Goal: Task Accomplishment & Management: Use online tool/utility

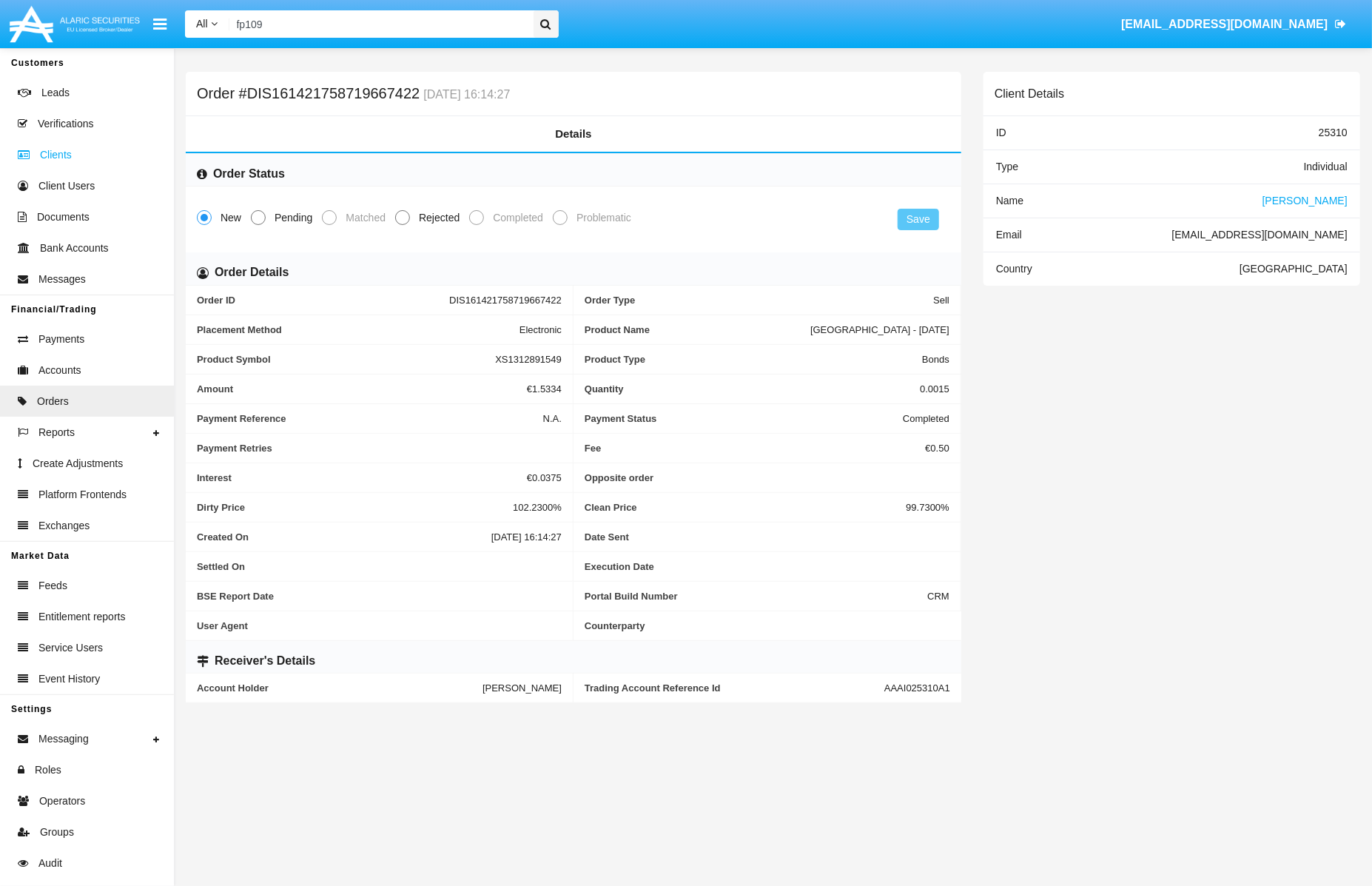
click at [54, 157] on span "Clients" at bounding box center [55, 155] width 32 height 15
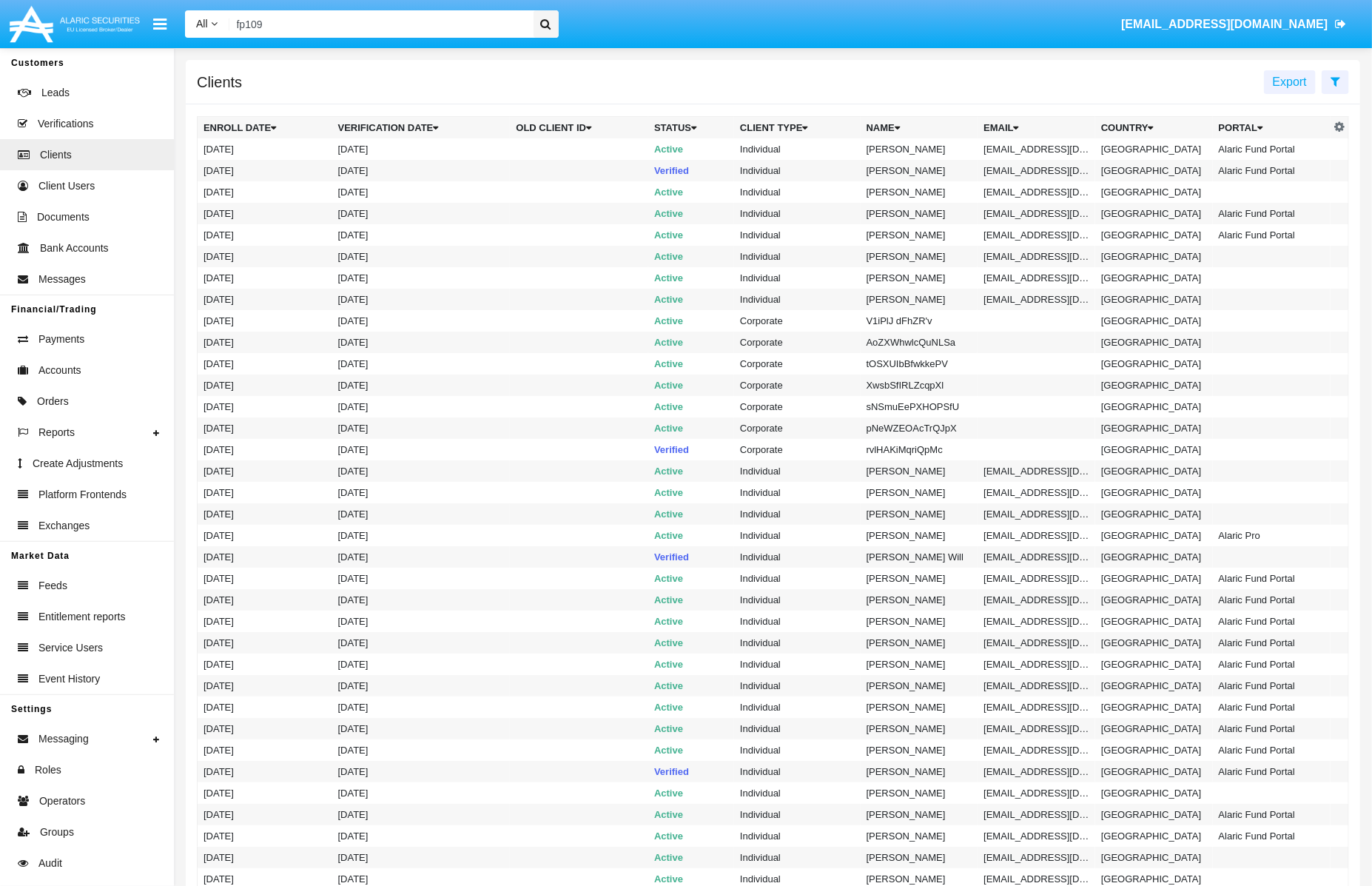
click at [342, 29] on input "fp109" at bounding box center [379, 24] width 299 height 28
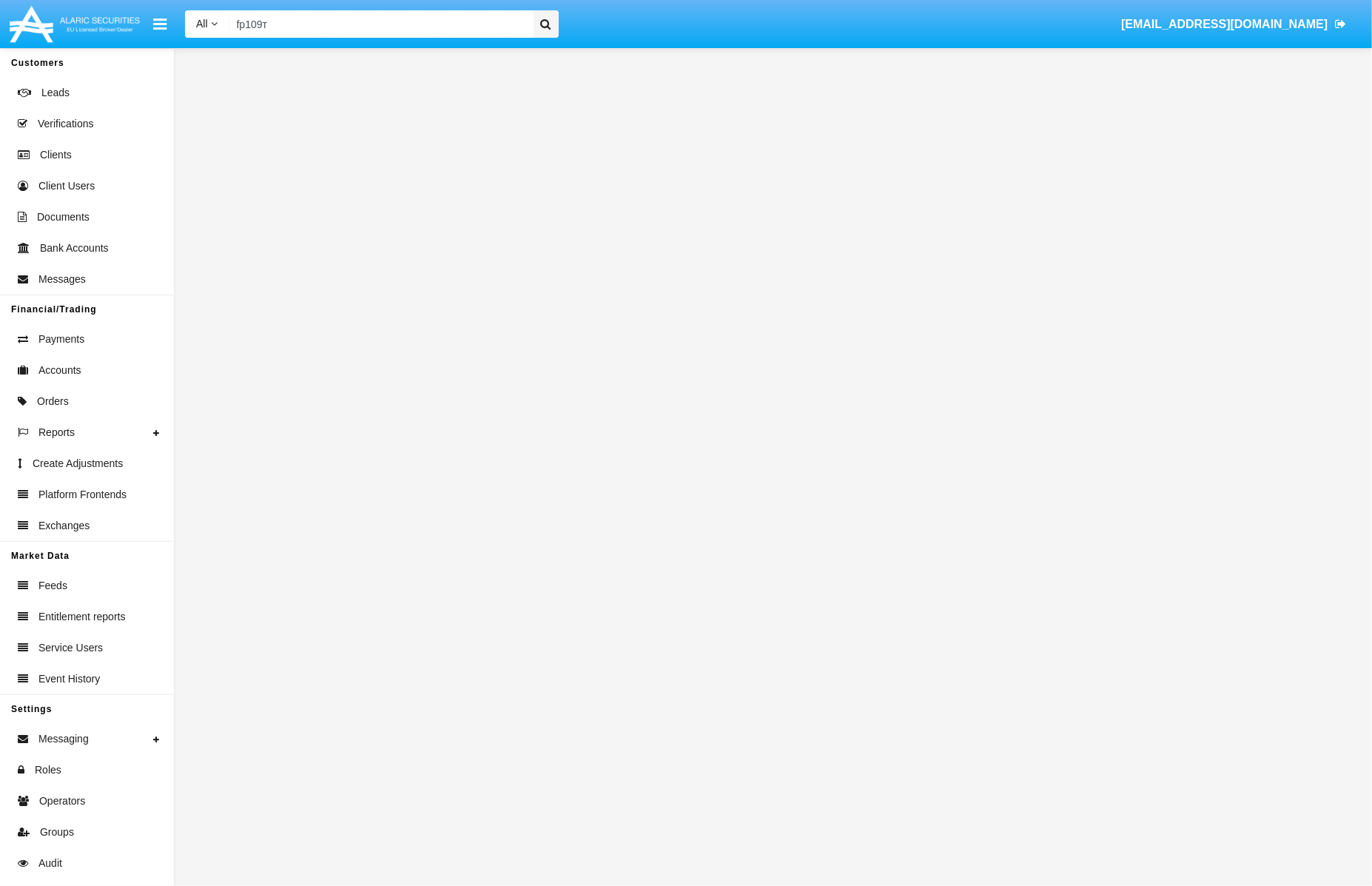
type input "fp109"
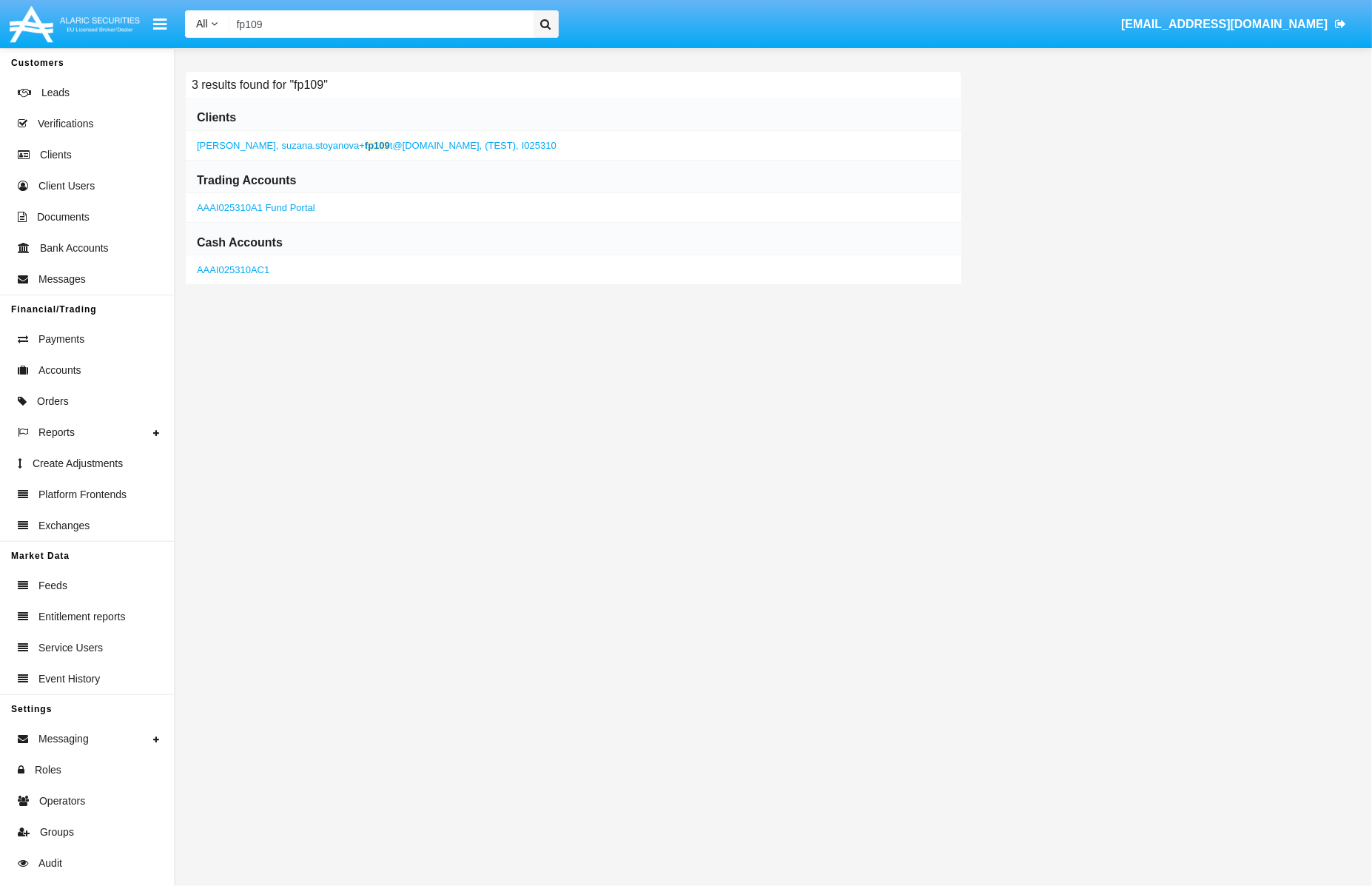
click at [262, 143] on span "[PERSON_NAME]" at bounding box center [237, 145] width 80 height 11
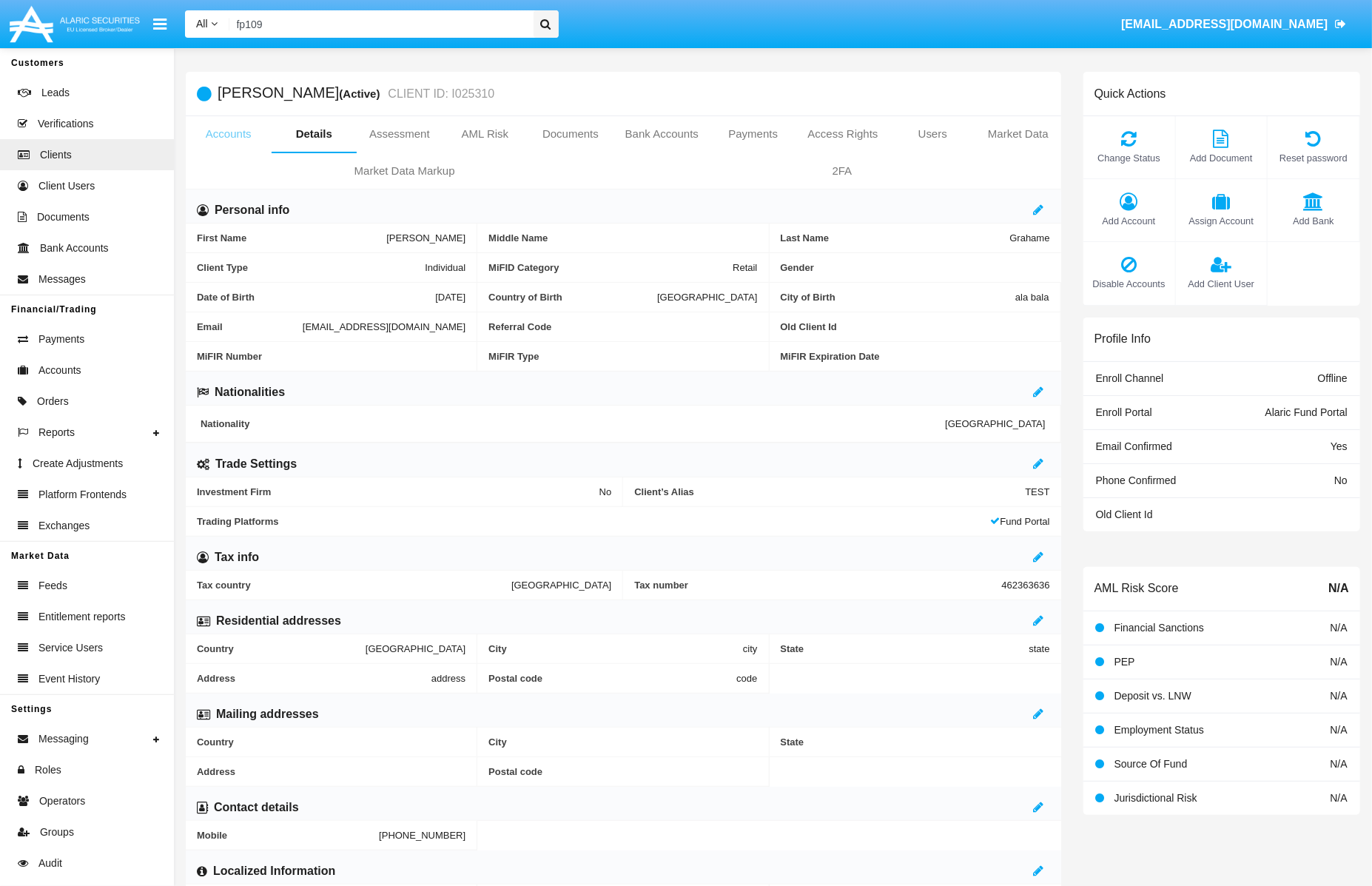
click at [214, 134] on link "Accounts" at bounding box center [229, 134] width 86 height 36
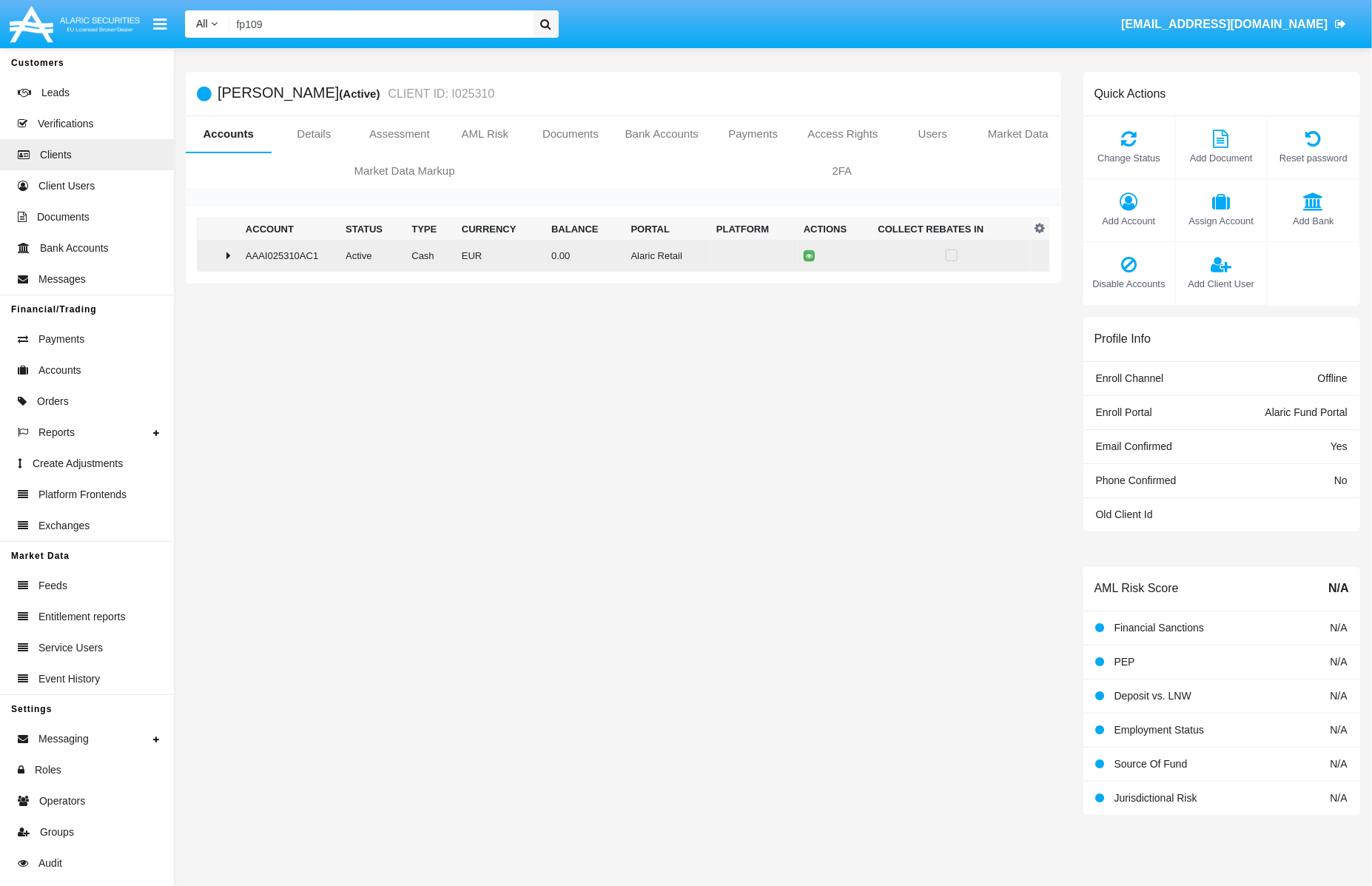
click at [232, 256] on div at bounding box center [218, 255] width 30 height 12
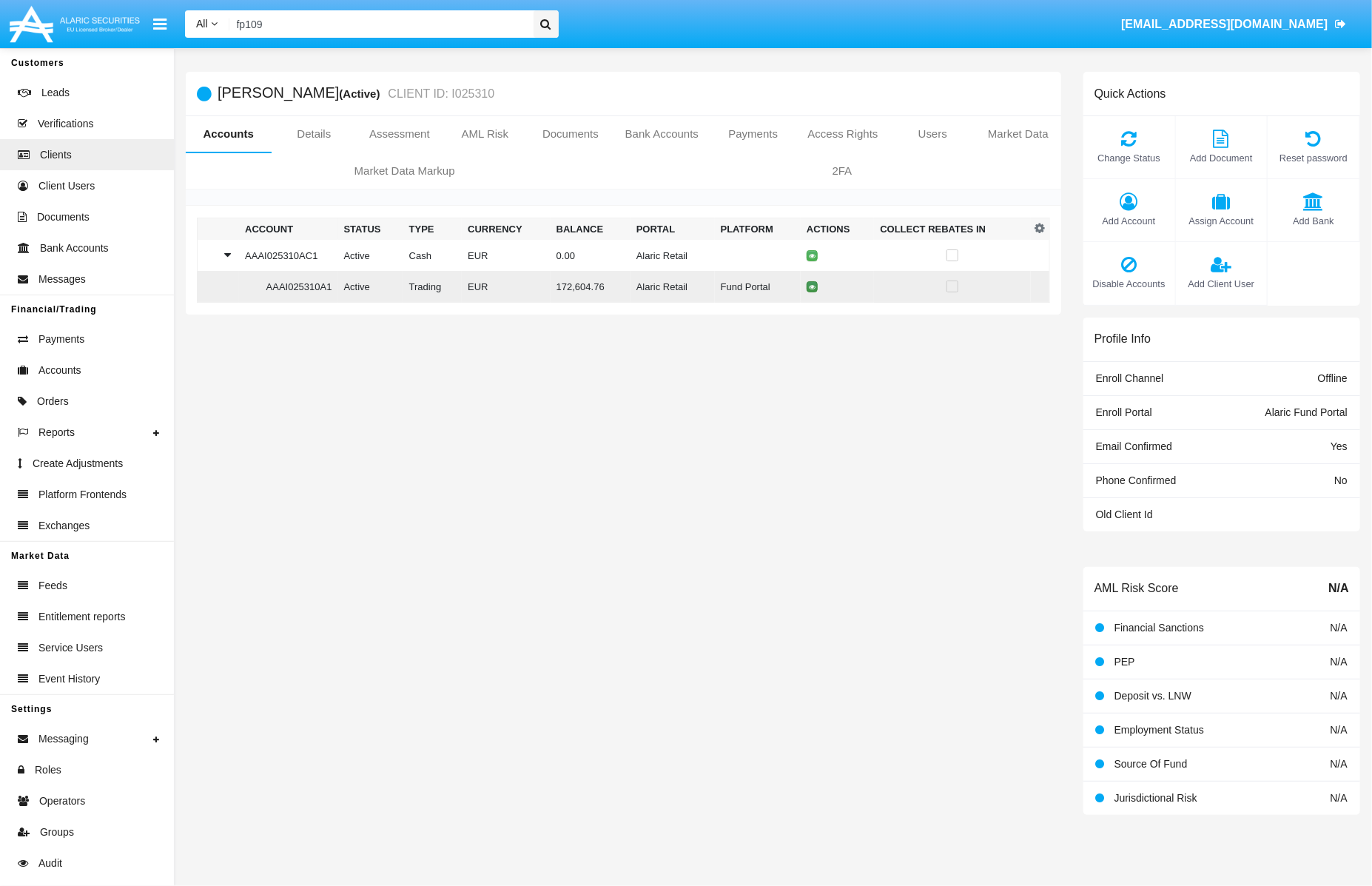
click at [815, 288] on icon at bounding box center [812, 286] width 6 height 6
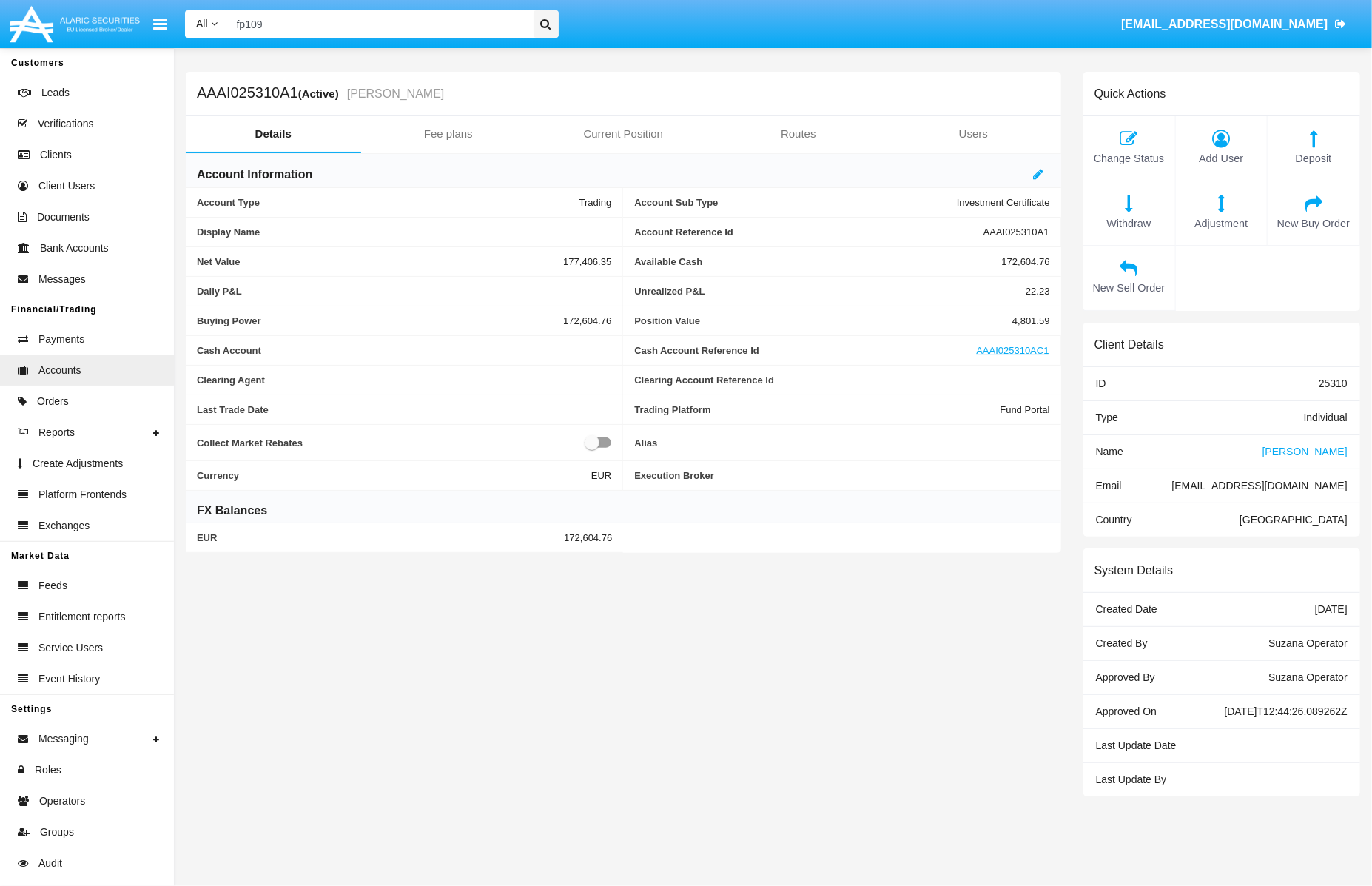
click at [1184, 487] on span "[EMAIL_ADDRESS][DOMAIN_NAME]" at bounding box center [1260, 485] width 175 height 12
copy span "[EMAIL_ADDRESS][DOMAIN_NAME]"
click at [1131, 259] on icon at bounding box center [1129, 268] width 77 height 18
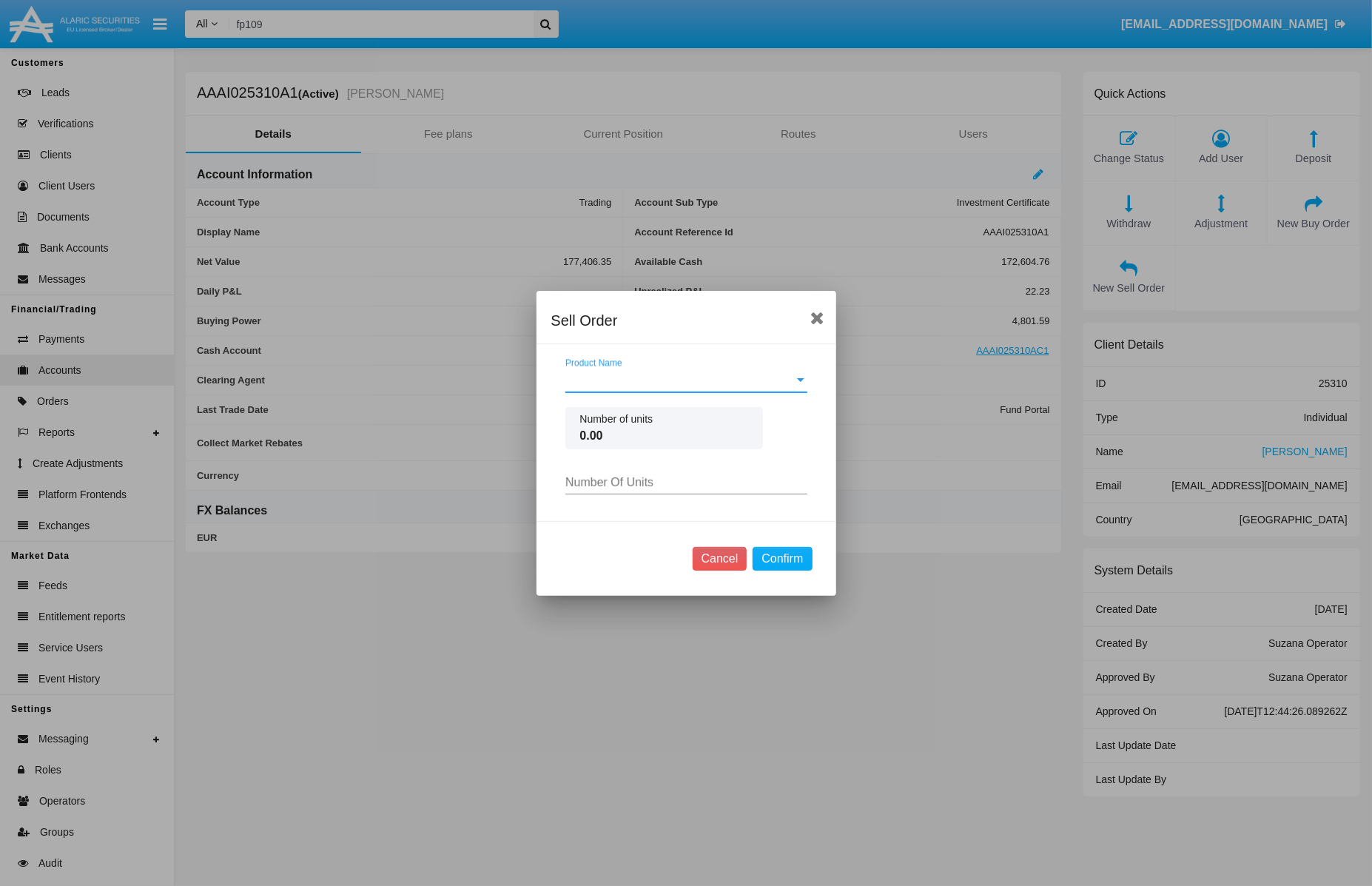
click at [710, 383] on span "Product Name" at bounding box center [680, 381] width 229 height 13
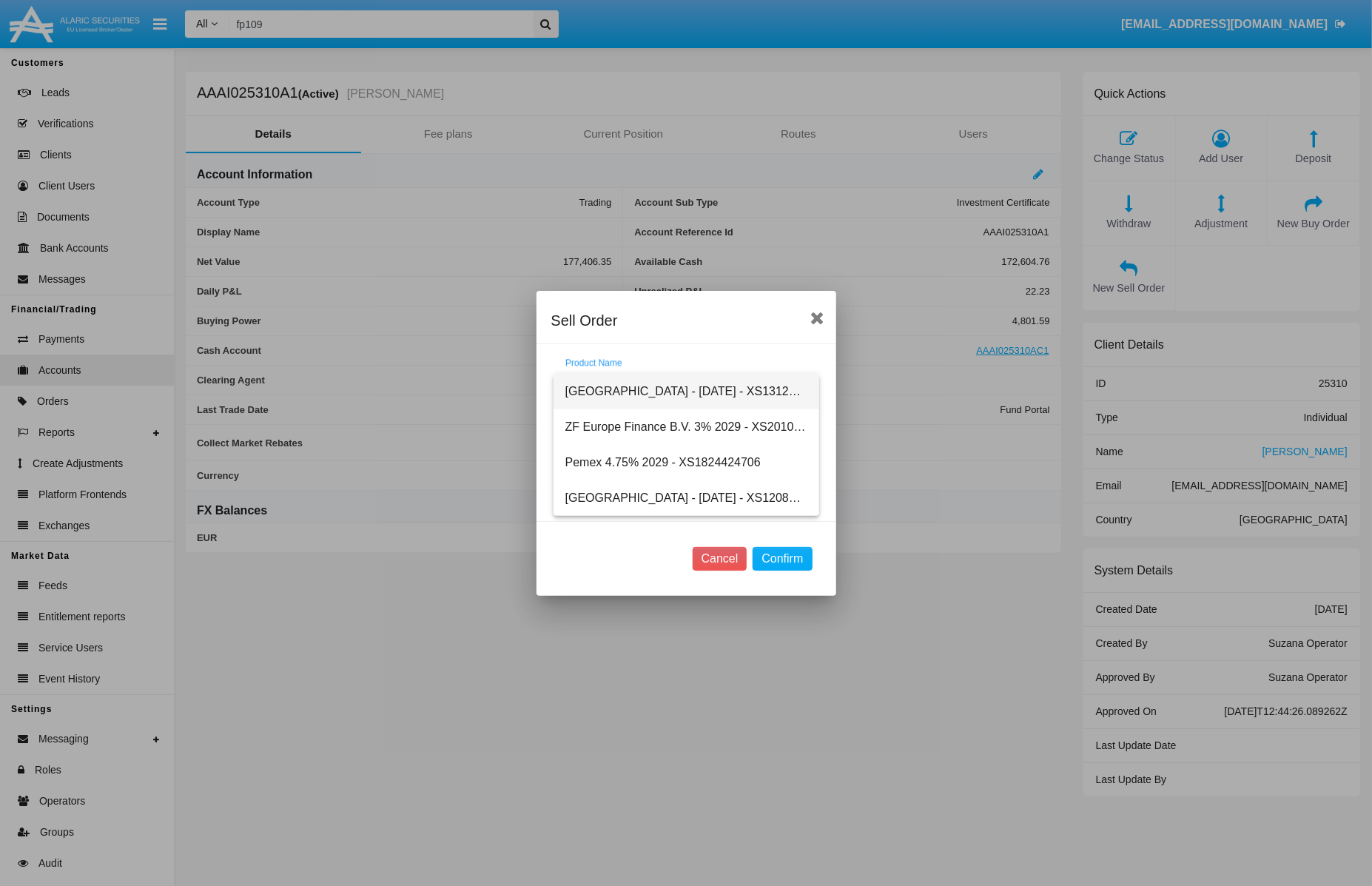
click at [711, 384] on span "[GEOGRAPHIC_DATA] - [DATE] - XS1312891549" at bounding box center [686, 392] width 242 height 36
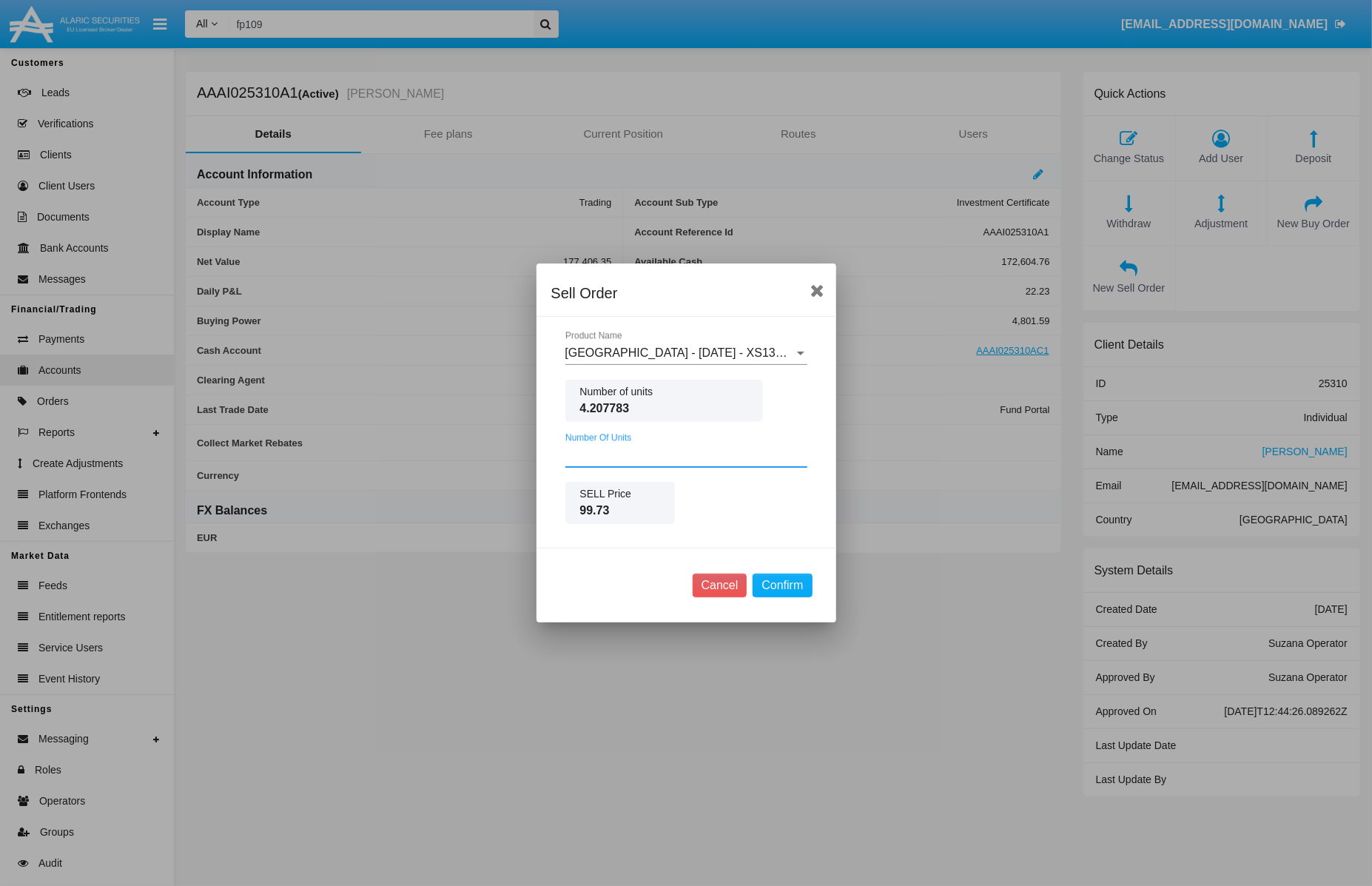
click at [682, 453] on input "Number Of Units" at bounding box center [686, 455] width 242 height 13
type input "1"
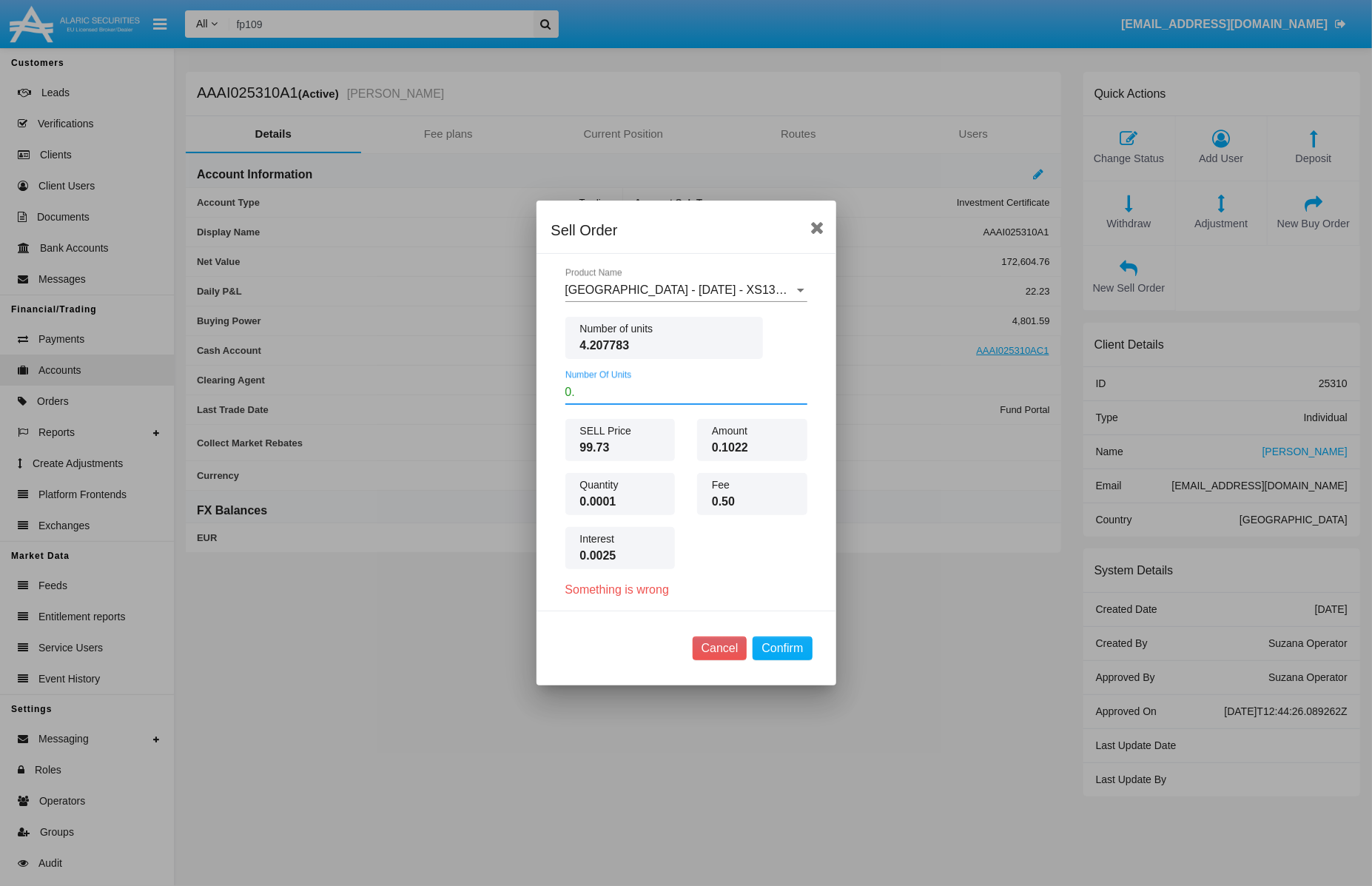
type input "0"
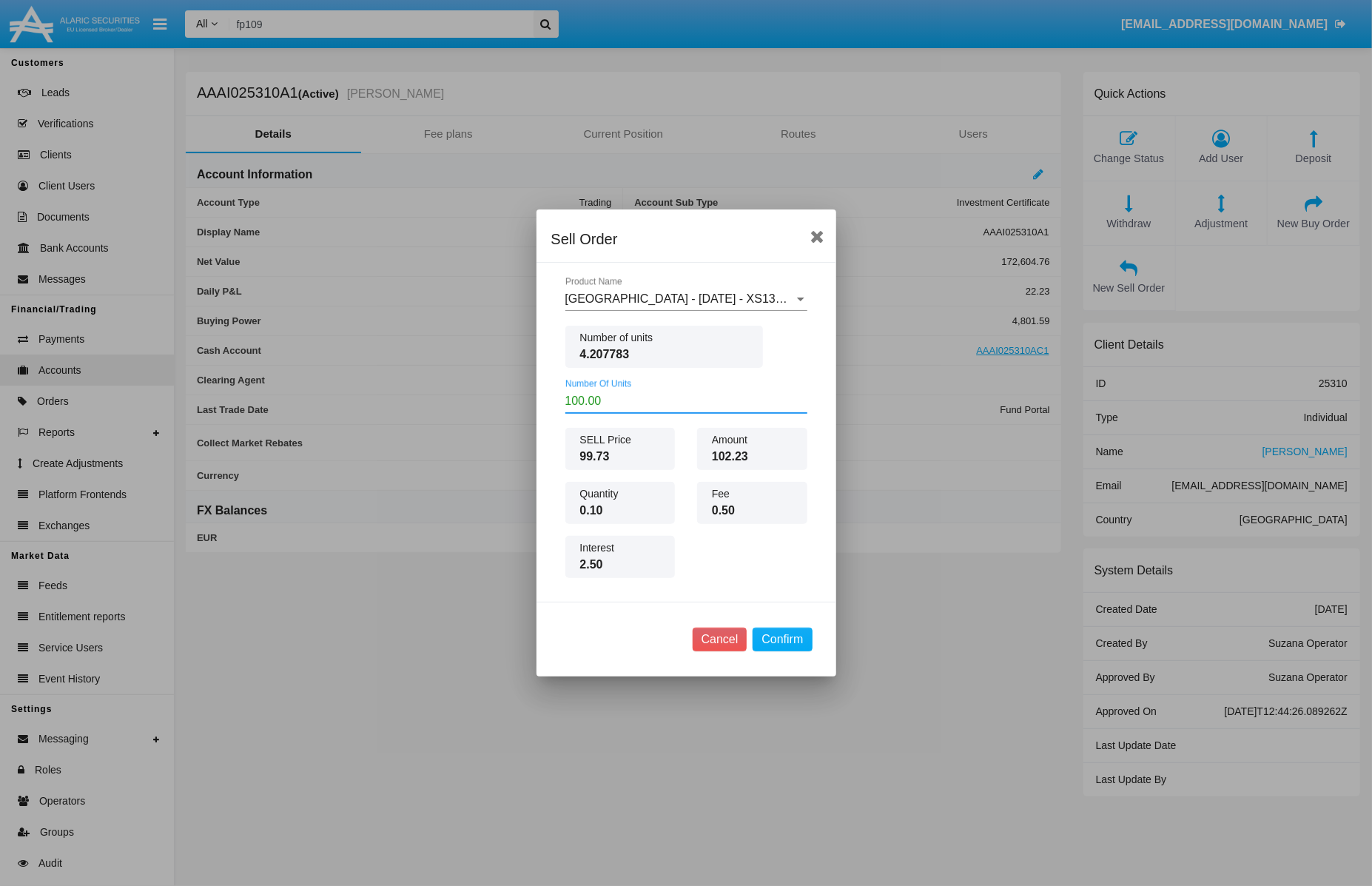
click at [647, 396] on input "100.00" at bounding box center [686, 401] width 242 height 13
type input "1"
type input "10.00"
